Goal: Task Accomplishment & Management: Use online tool/utility

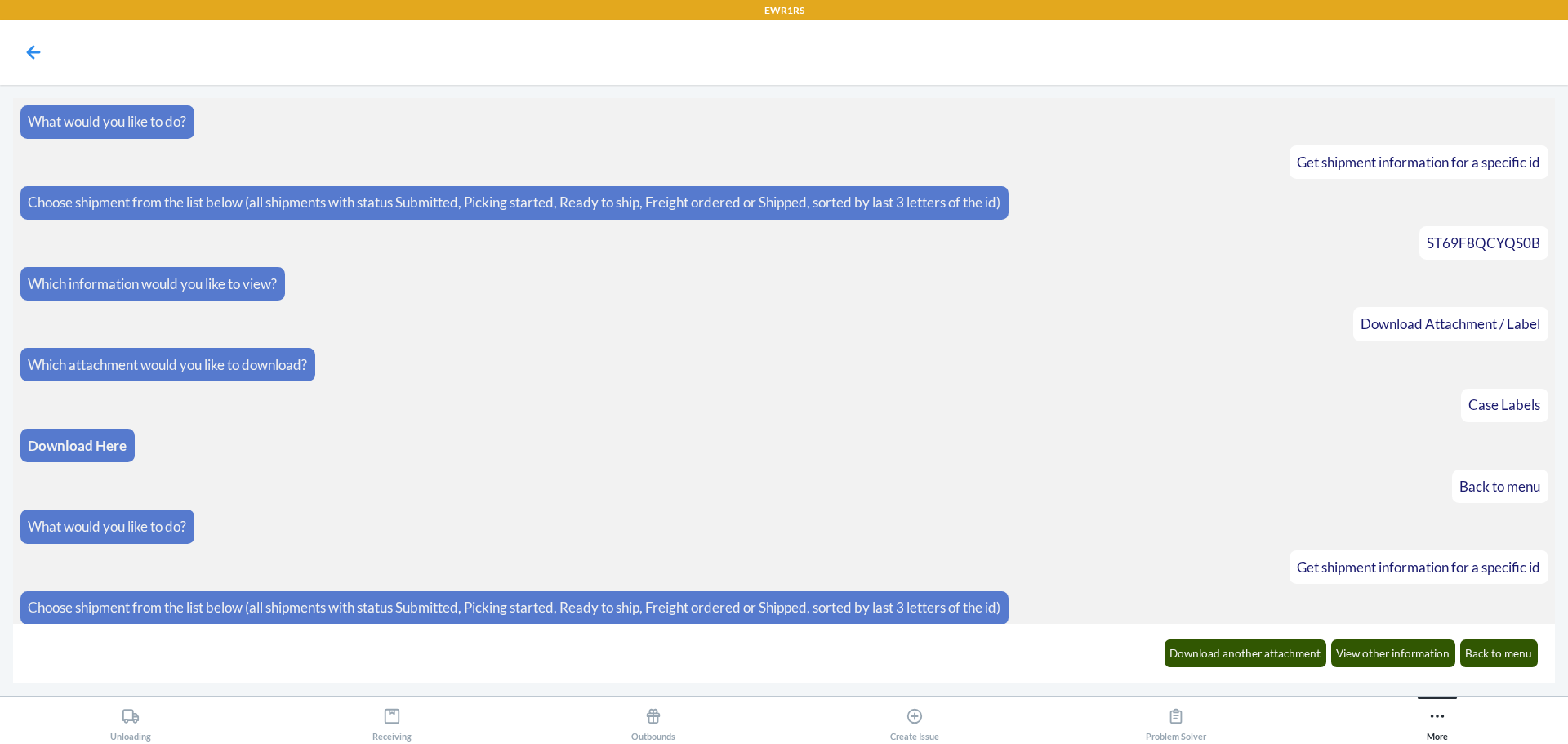
scroll to position [818, 0]
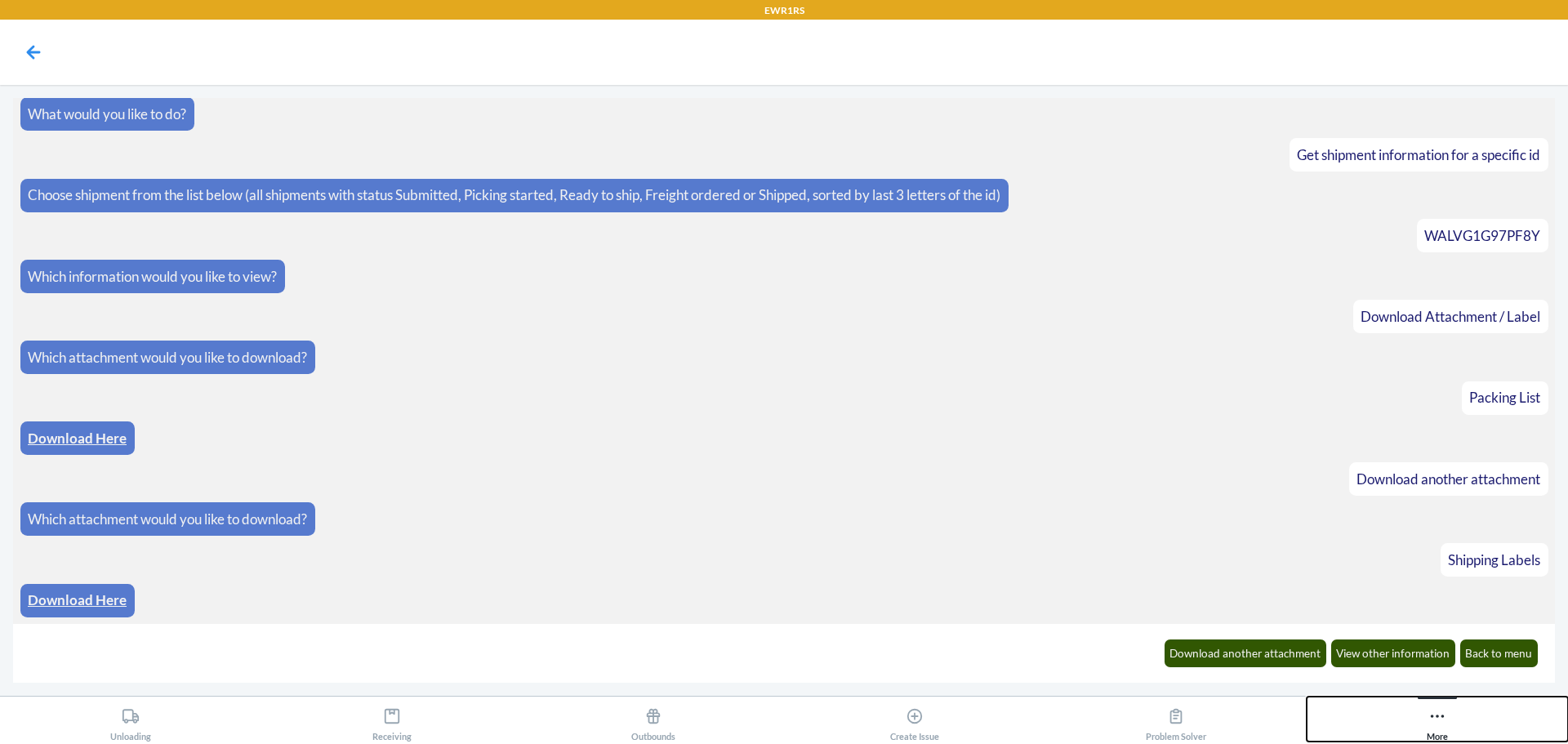
click at [1440, 720] on icon at bounding box center [1437, 716] width 18 height 18
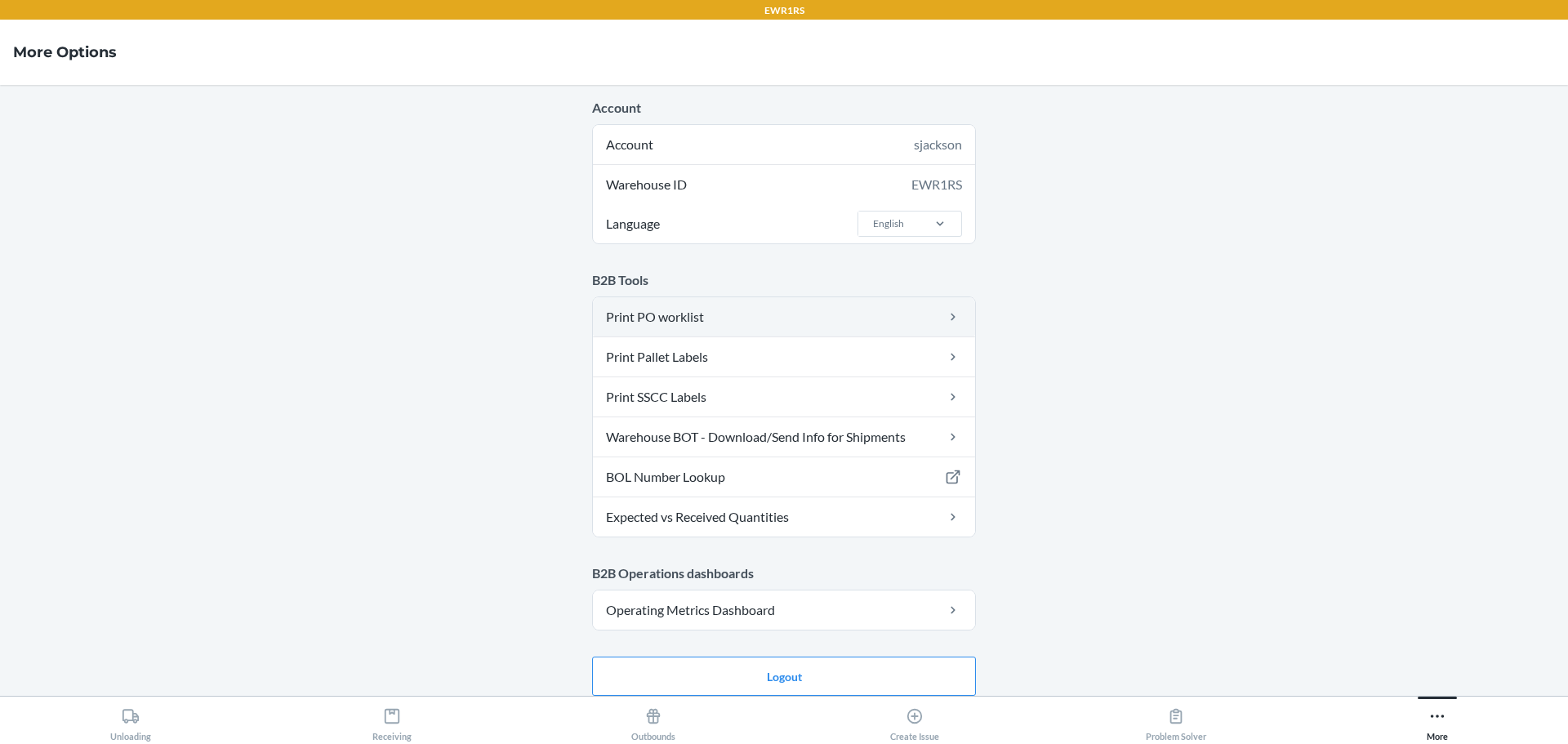
click at [810, 322] on link "Print PO worklist" at bounding box center [784, 316] width 383 height 39
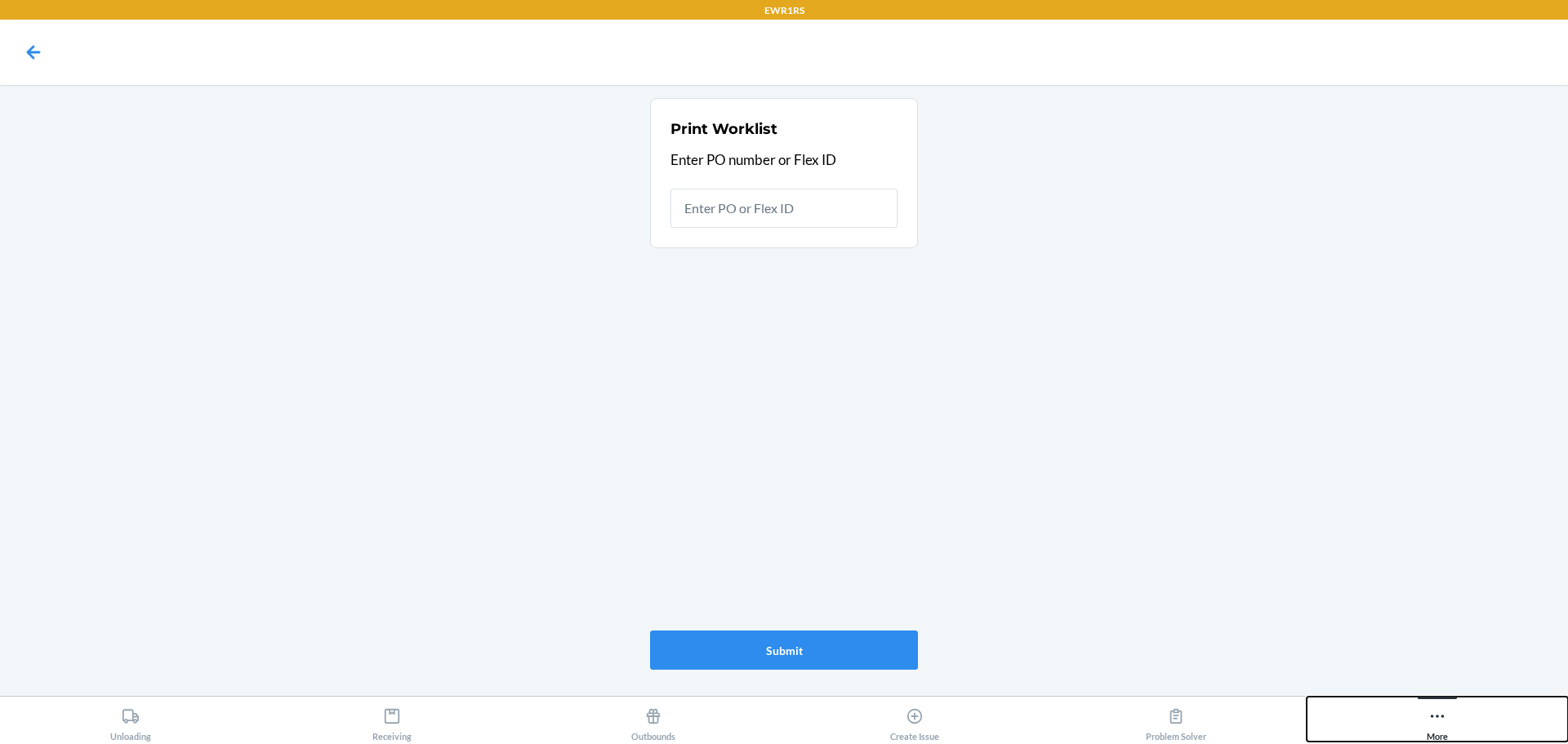
click at [1429, 718] on icon at bounding box center [1437, 716] width 18 height 18
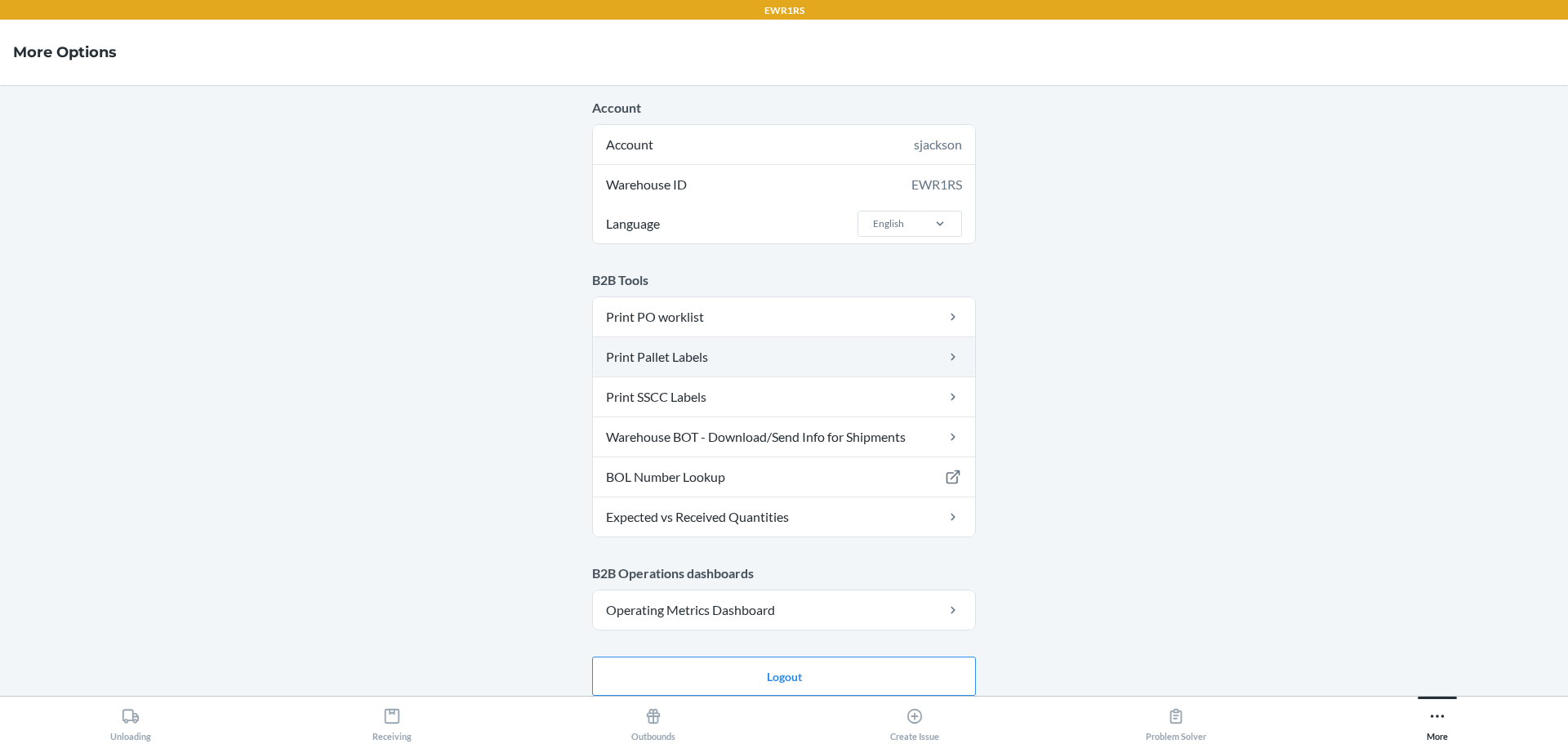
click at [808, 351] on link "Print Pallet Labels" at bounding box center [784, 357] width 383 height 39
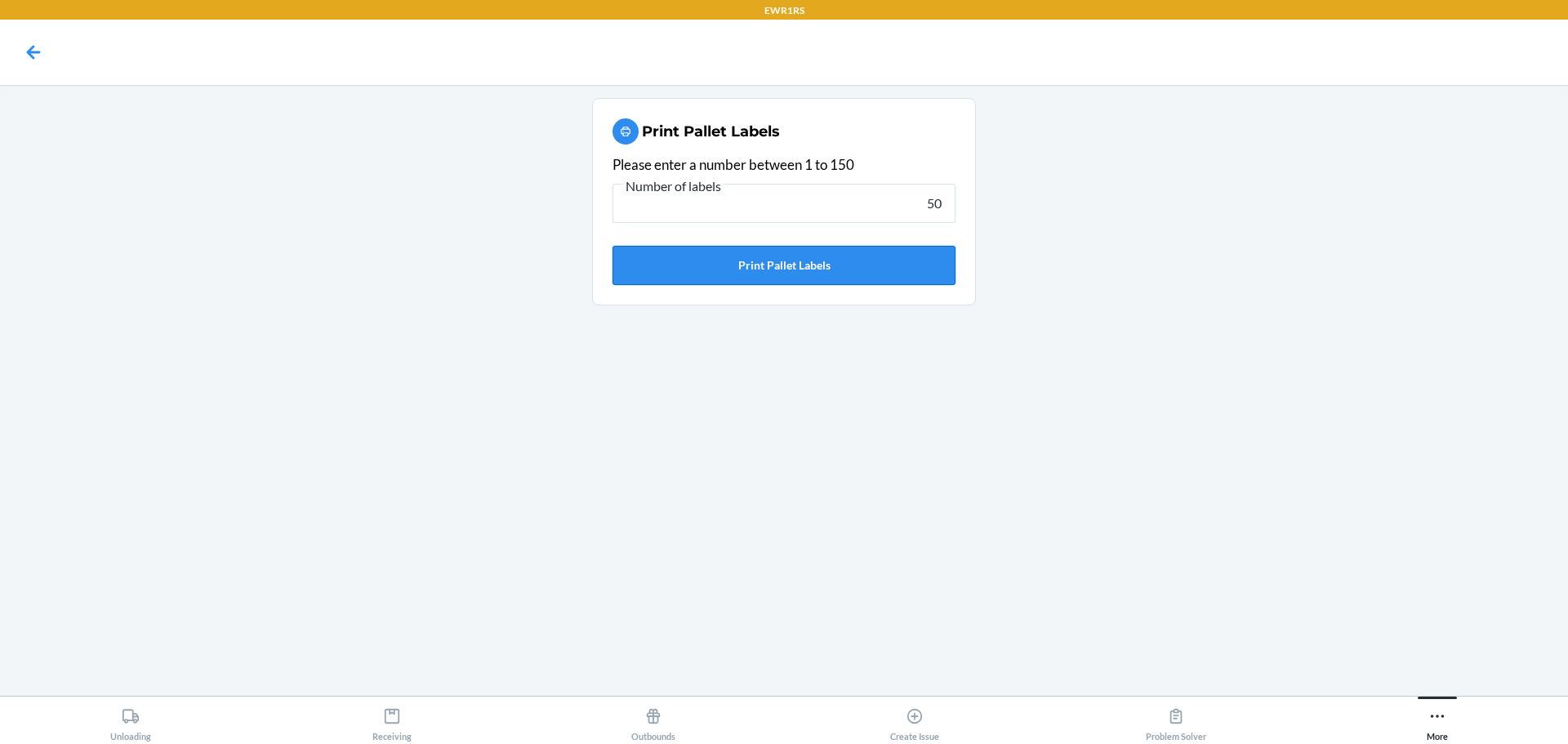
type input "50"
click at [829, 270] on button "Print Pallet Labels" at bounding box center [784, 266] width 343 height 39
